Goal: Task Accomplishment & Management: Use online tool/utility

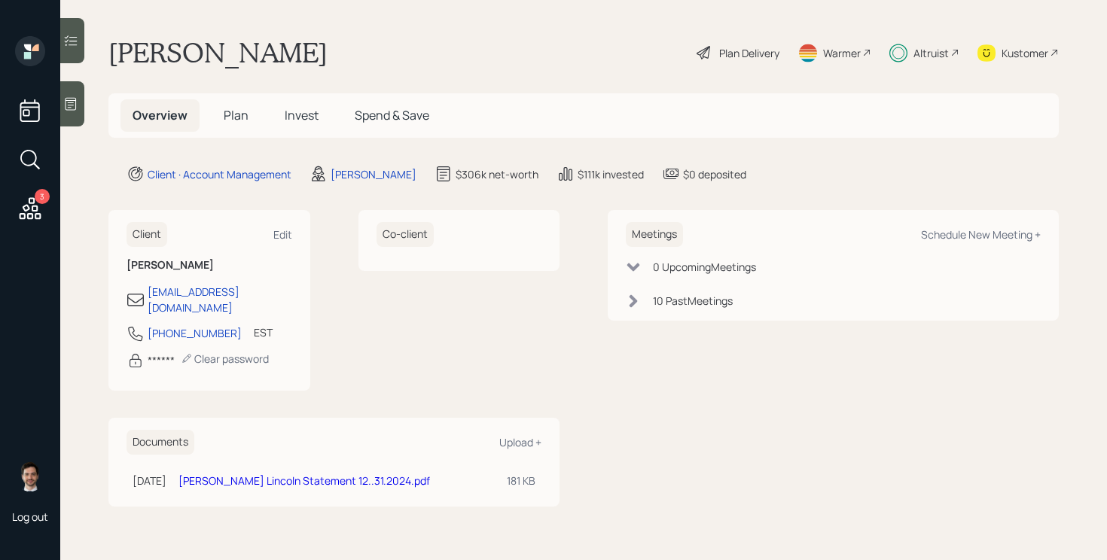
click at [753, 51] on div "Plan Delivery" at bounding box center [749, 53] width 60 height 16
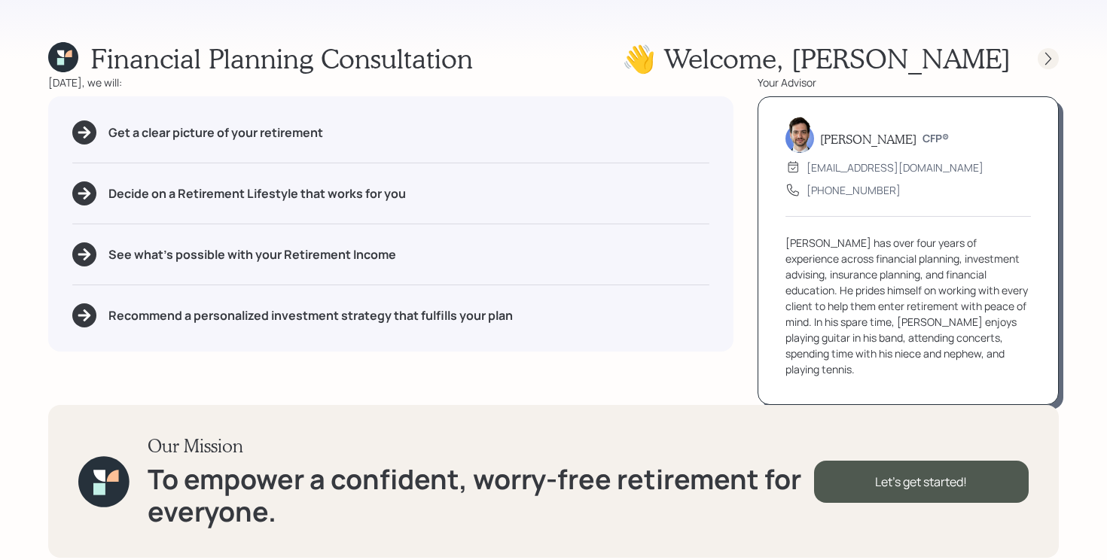
click at [1038, 53] on div at bounding box center [1035, 58] width 48 height 21
click at [1041, 55] on icon at bounding box center [1048, 58] width 15 height 15
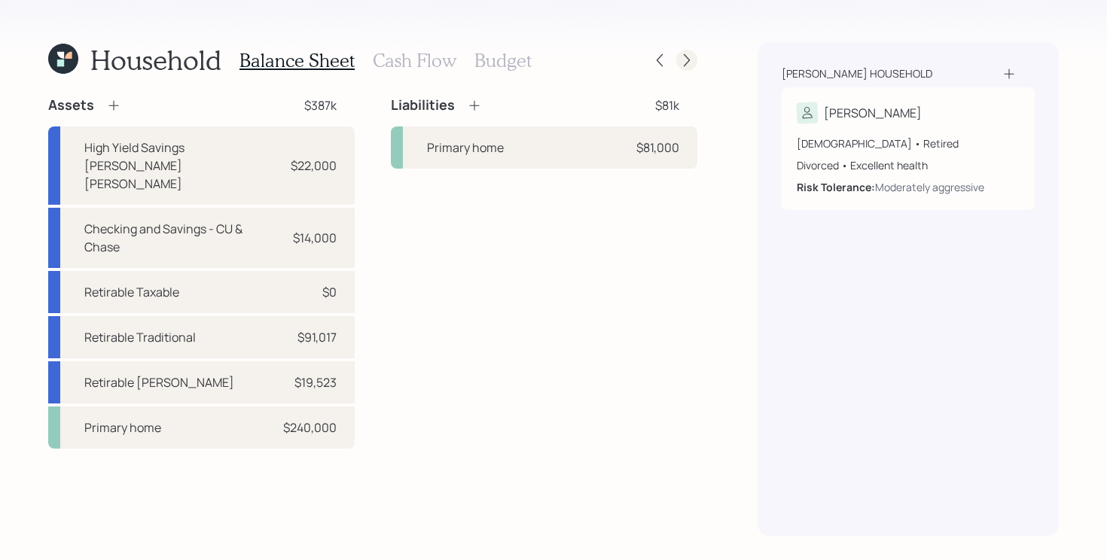
click at [691, 58] on icon at bounding box center [686, 60] width 15 height 15
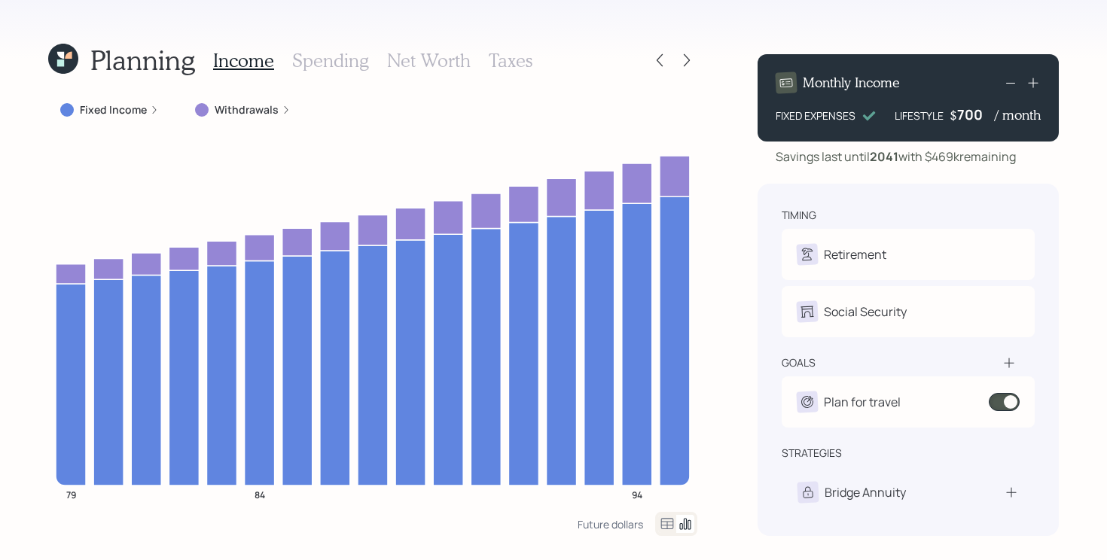
click at [126, 117] on label "Fixed Income" at bounding box center [113, 109] width 67 height 15
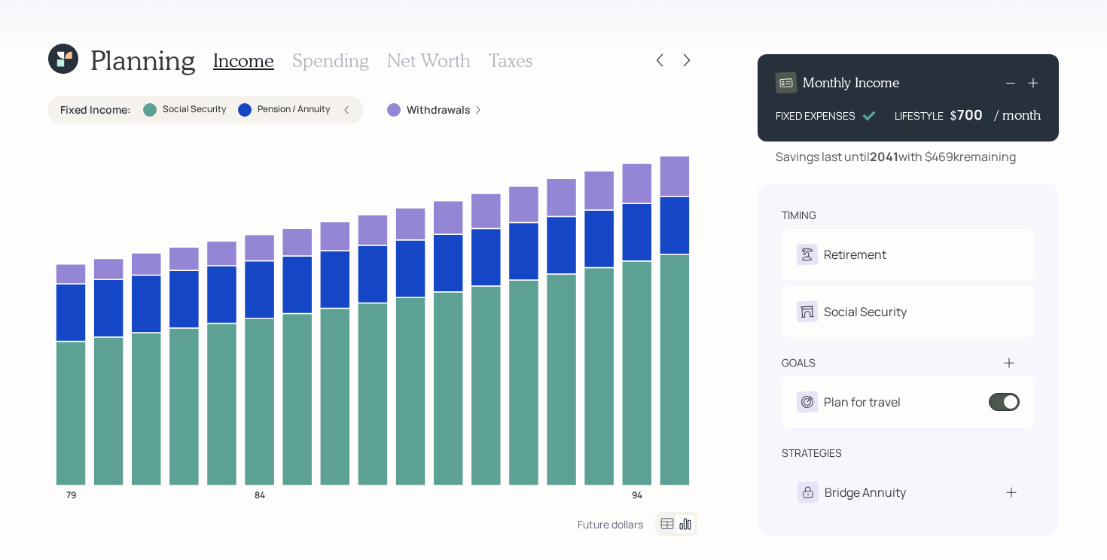
click at [114, 111] on label "Fixed Income :" at bounding box center [95, 109] width 71 height 15
